Goal: Use online tool/utility: Use online tool/utility

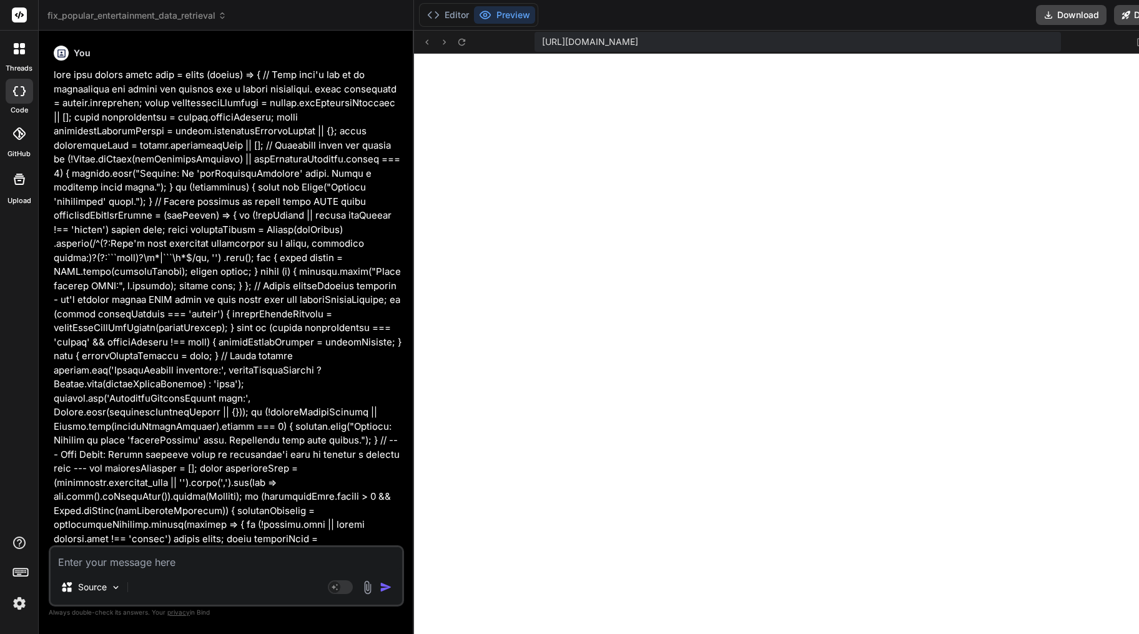
scroll to position [9311, 0]
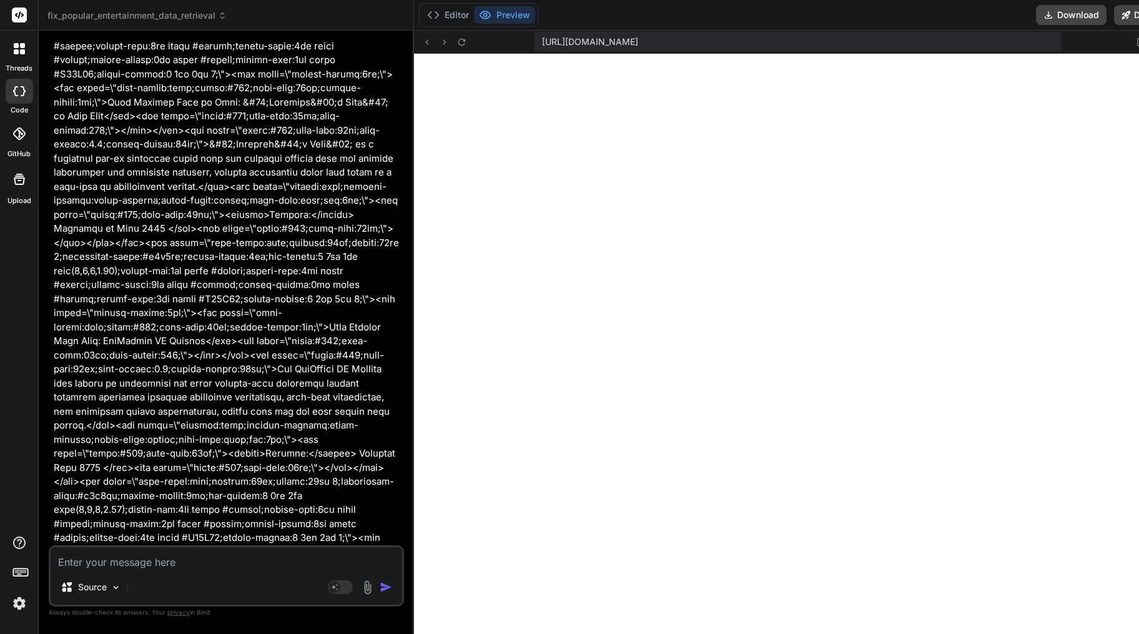
click at [155, 563] on textarea at bounding box center [226, 558] width 351 height 22
type textarea "r"
type textarea "x"
type textarea "re"
type textarea "x"
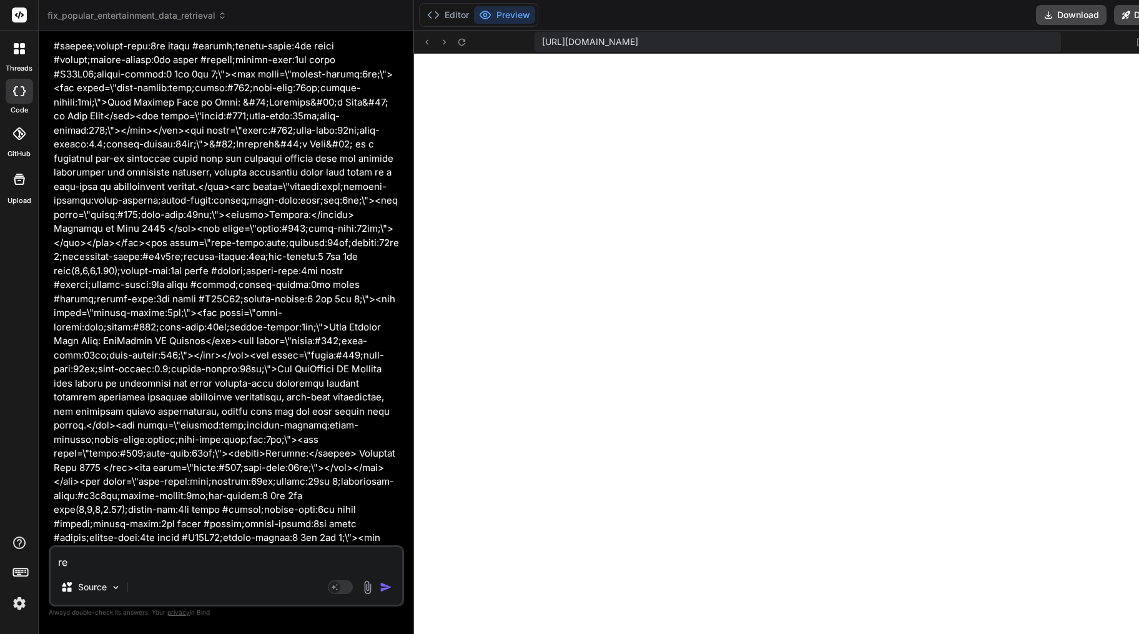
type textarea "ren"
type textarea "x"
type textarea "rend"
type textarea "x"
type textarea "[PERSON_NAME]"
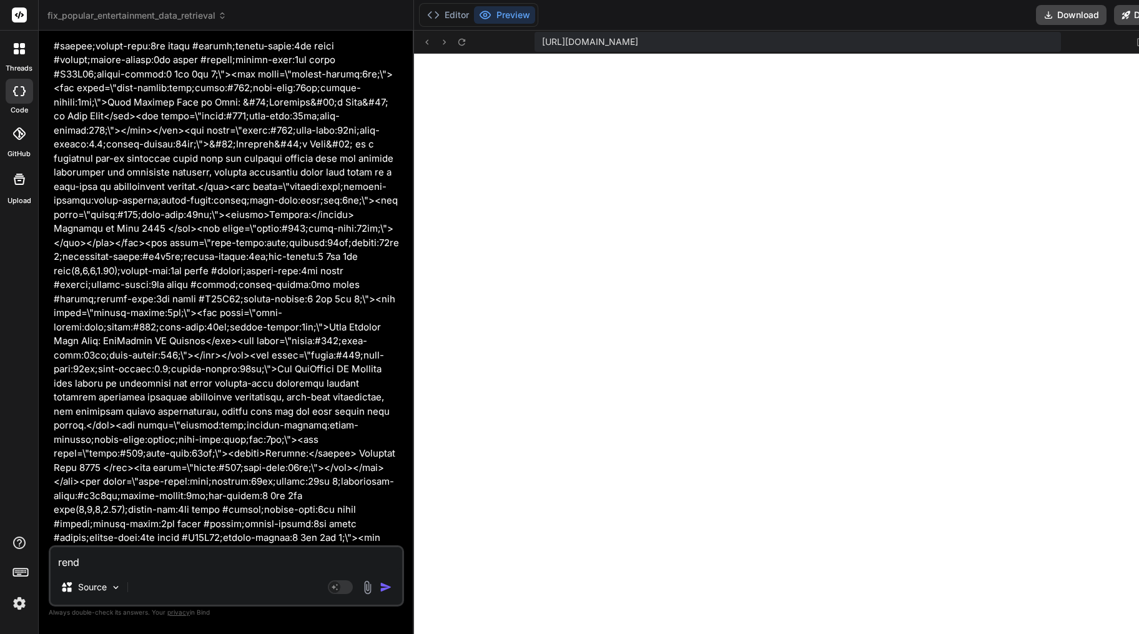
type textarea "x"
type textarea "render"
type textarea "x"
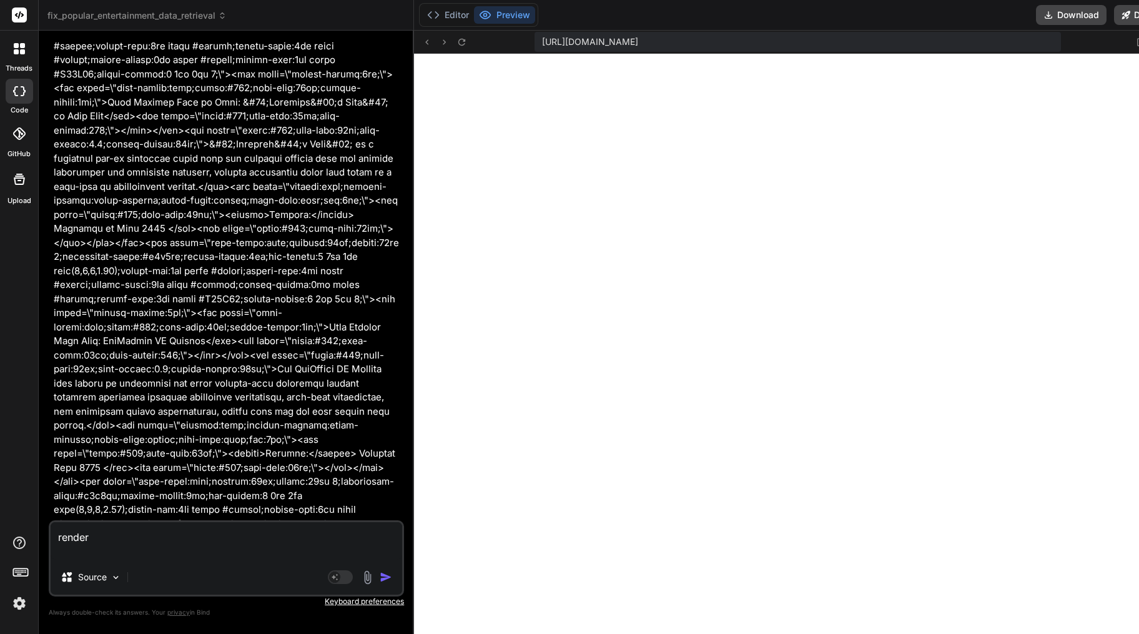
type textarea "render"
type textarea "x"
paste textarea "{ "htmlSnippet": "<!DOCTYPE html><html lang=\"en\"><head><meta charset=\"UTF-8\…"
type textarea "render { "htmlSnippet": "<!DOCTYPE html><html lang=\"en\"><head><meta charset=\…"
type textarea "x"
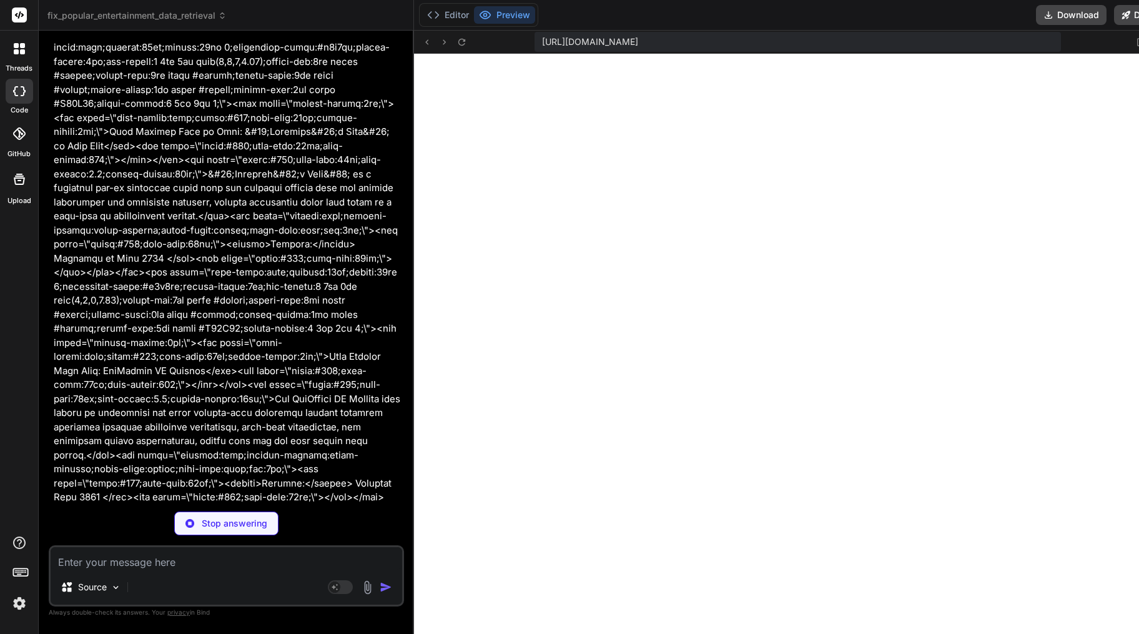
scroll to position [97285, 0]
type textarea "x"
type textarea "} }"
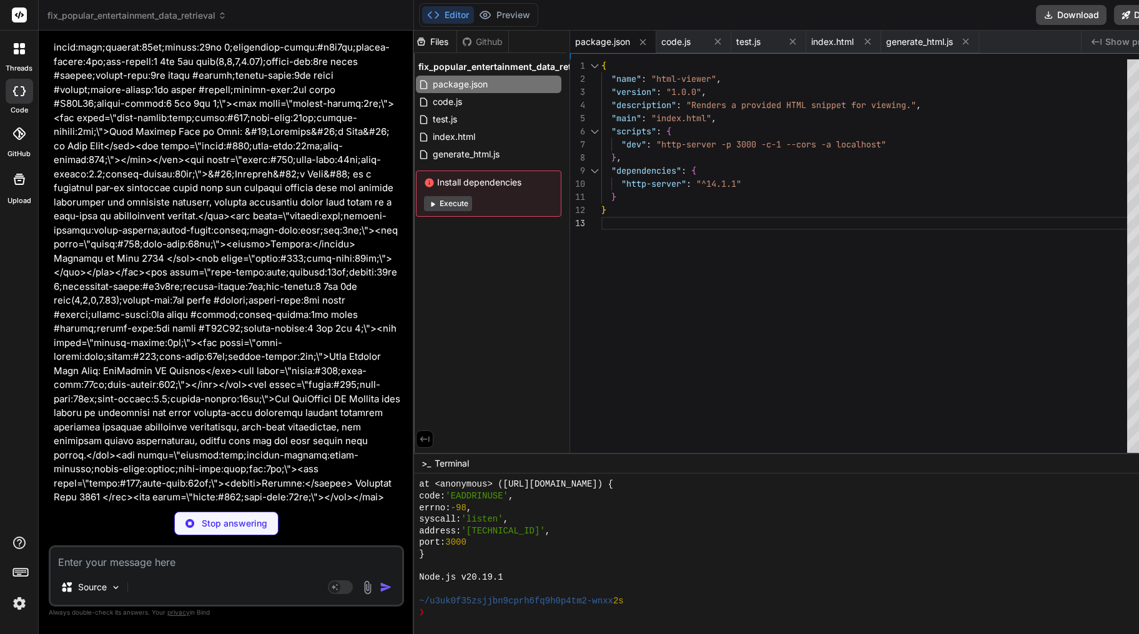
type textarea "x"
type textarea "e legal, tax, accounting, or real estate investment advice, or serve as profess…"
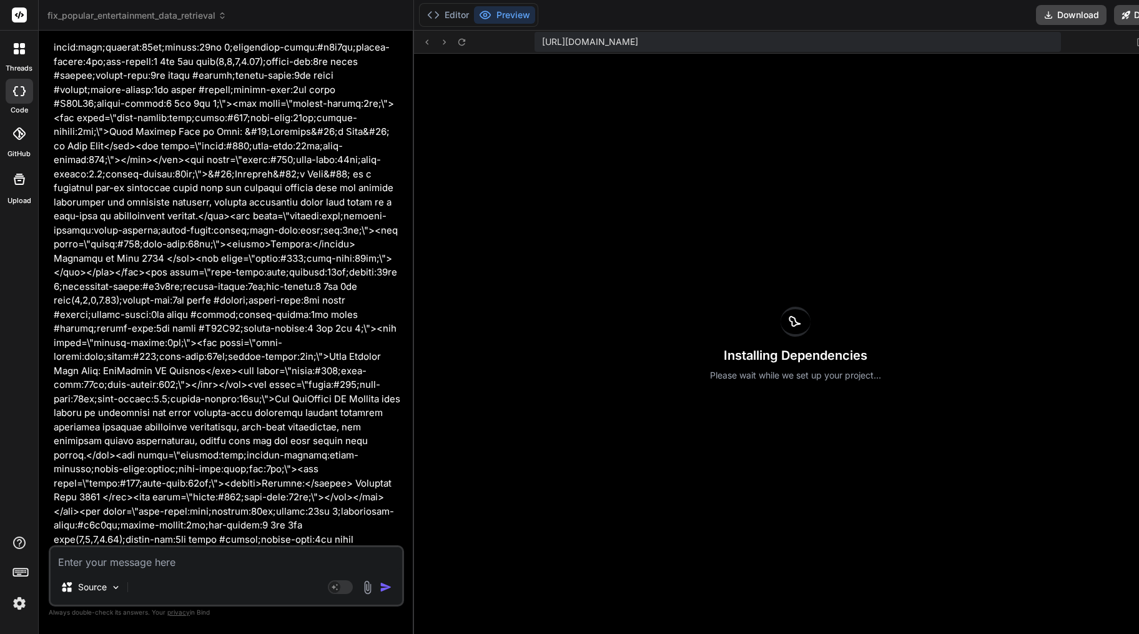
scroll to position [9451, 0]
type textarea "x"
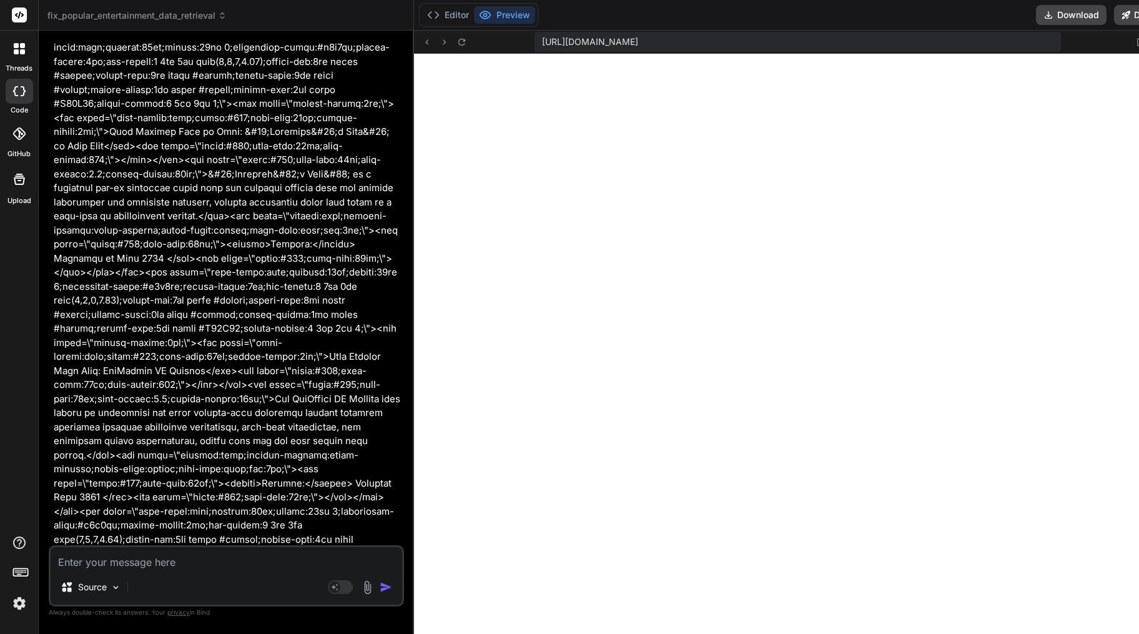
scroll to position [9778, 0]
